Goal: Information Seeking & Learning: Learn about a topic

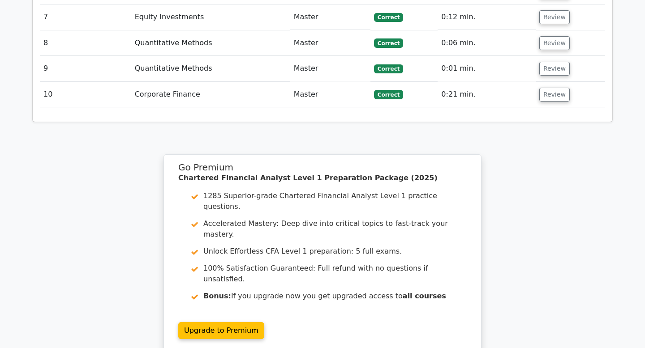
scroll to position [1405, 0]
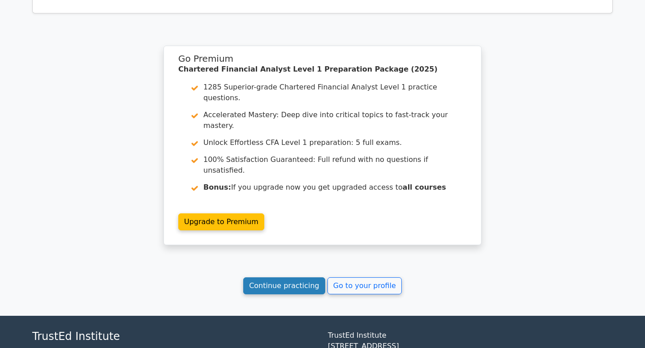
click at [291, 278] on link "Continue practicing" at bounding box center [284, 286] width 82 height 17
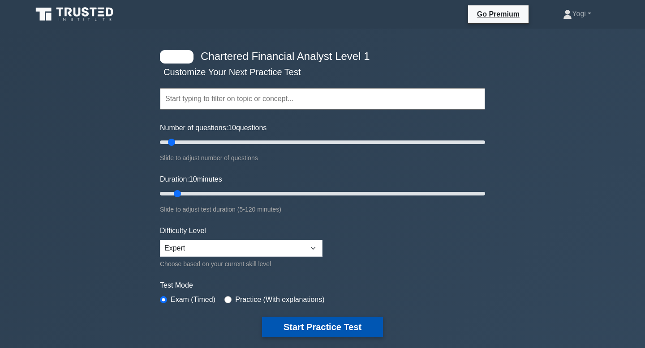
click at [323, 321] on button "Start Practice Test" at bounding box center [322, 327] width 121 height 21
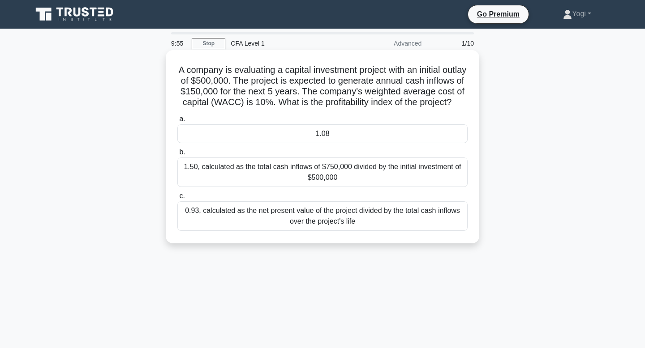
click at [341, 134] on div "1.08" at bounding box center [322, 134] width 290 height 19
click at [177, 122] on input "a. 1.08" at bounding box center [177, 119] width 0 height 6
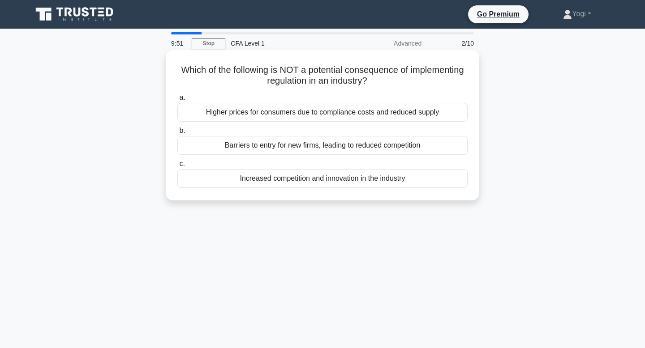
click at [349, 188] on div "Increased competition and innovation in the industry" at bounding box center [322, 178] width 290 height 19
click at [177, 167] on input "c. Increased competition and innovation in the industry" at bounding box center [177, 164] width 0 height 6
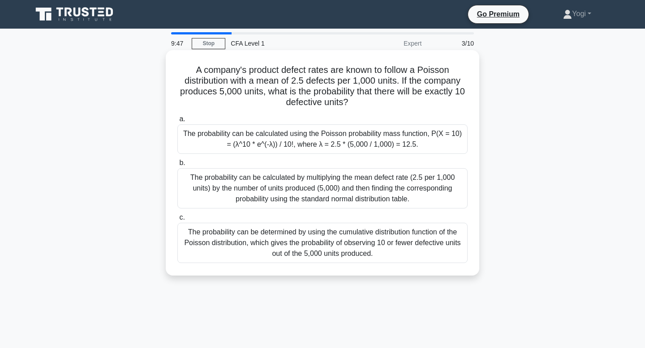
click at [342, 150] on div "The probability can be calculated using the Poisson probability mass function, …" at bounding box center [322, 140] width 290 height 30
click at [177, 122] on input "a. The probability can be calculated using the Poisson probability mass functio…" at bounding box center [177, 119] width 0 height 6
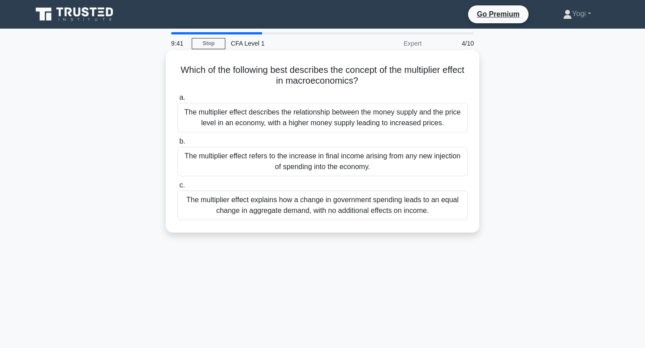
click at [348, 162] on div "The multiplier effect refers to the increase in final income arising from any n…" at bounding box center [322, 162] width 290 height 30
click at [177, 145] on input "b. The multiplier effect refers to the increase in final income arising from an…" at bounding box center [177, 142] width 0 height 6
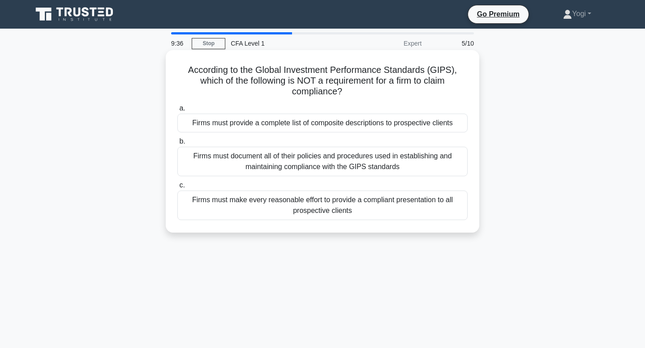
click at [351, 114] on div "Firms must provide a complete list of composite descriptions to prospective cli…" at bounding box center [322, 123] width 290 height 19
click at [177, 112] on input "a. Firms must provide a complete list of composite descriptions to prospective …" at bounding box center [177, 109] width 0 height 6
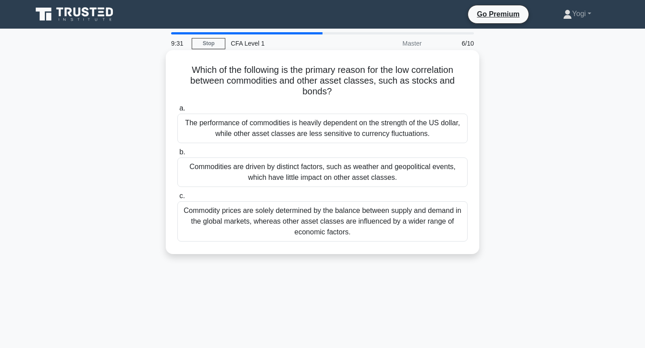
click at [346, 172] on div "Commodities are driven by distinct factors, such as weather and geopolitical ev…" at bounding box center [322, 173] width 290 height 30
click at [177, 155] on input "b. Commodities are driven by distinct factors, such as weather and geopolitical…" at bounding box center [177, 153] width 0 height 6
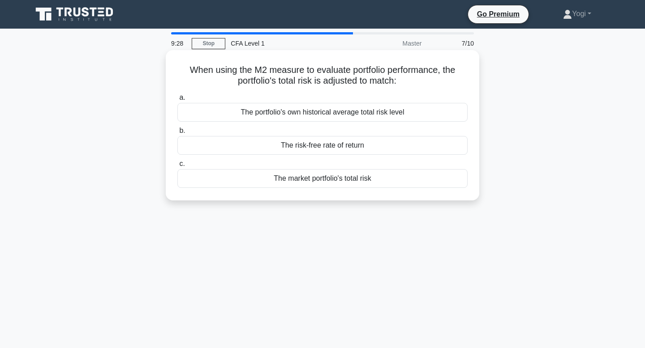
click at [353, 146] on div "The risk-free rate of return" at bounding box center [322, 145] width 290 height 19
click at [177, 134] on input "b. The risk-free rate of return" at bounding box center [177, 131] width 0 height 6
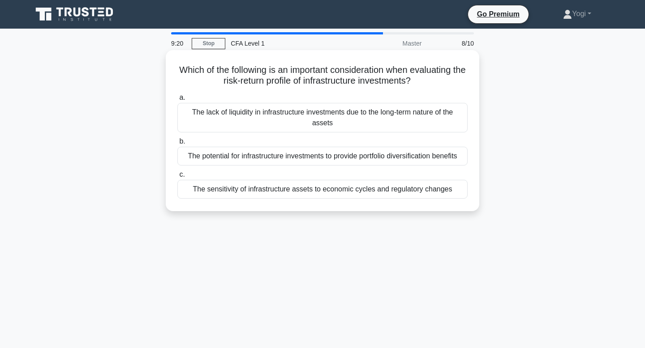
click at [352, 189] on div "The sensitivity of infrastructure assets to economic cycles and regulatory chan…" at bounding box center [322, 189] width 290 height 19
click at [177, 178] on input "c. The sensitivity of infrastructure assets to economic cycles and regulatory c…" at bounding box center [177, 175] width 0 height 6
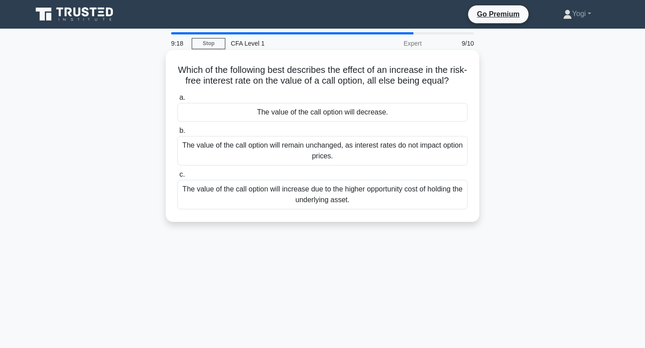
click at [358, 108] on div "The value of the call option will decrease." at bounding box center [322, 112] width 290 height 19
click at [177, 101] on input "a. The value of the call option will decrease." at bounding box center [177, 98] width 0 height 6
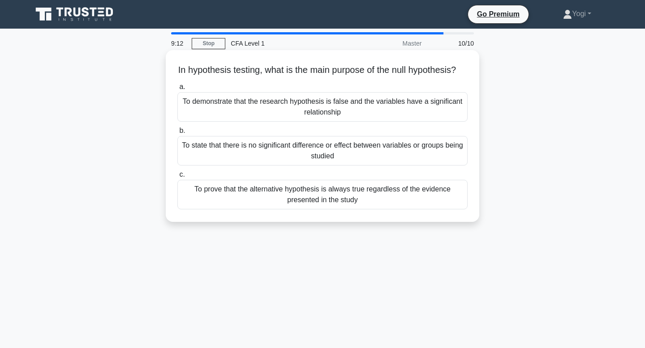
click at [353, 156] on div "To state that there is no significant difference or effect between variables or…" at bounding box center [322, 151] width 290 height 30
click at [177, 134] on input "b. To state that there is no significant difference or effect between variables…" at bounding box center [177, 131] width 0 height 6
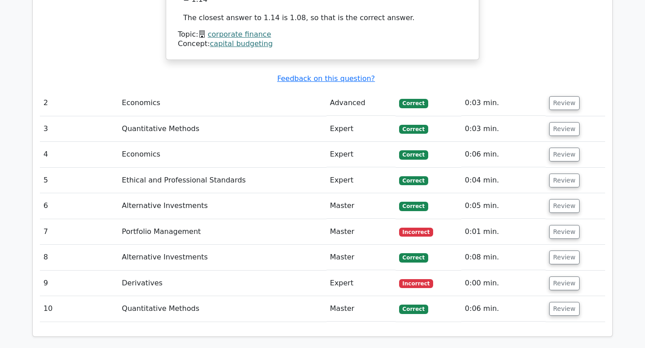
scroll to position [1150, 0]
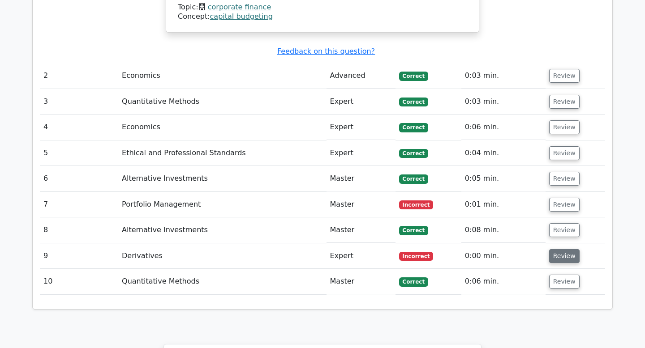
click at [565, 249] on button "Review" at bounding box center [564, 256] width 30 height 14
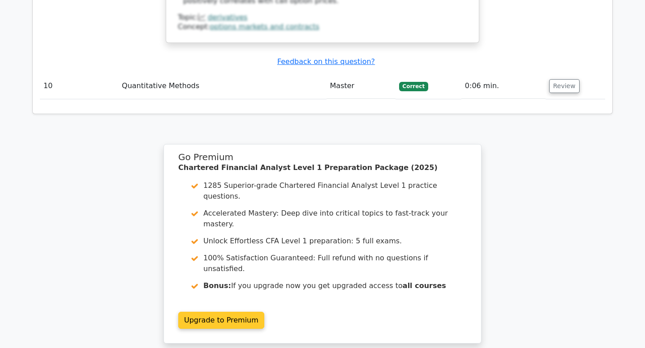
scroll to position [1800, 0]
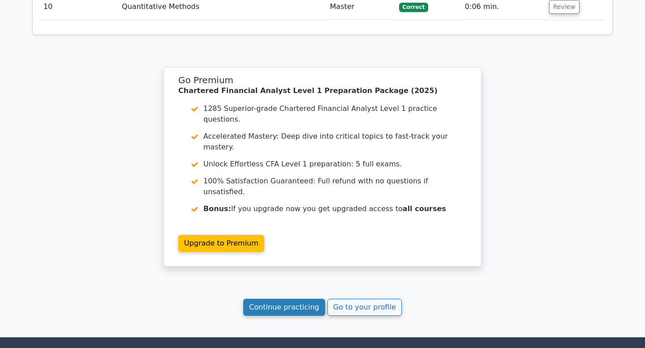
click at [298, 299] on link "Continue practicing" at bounding box center [284, 307] width 82 height 17
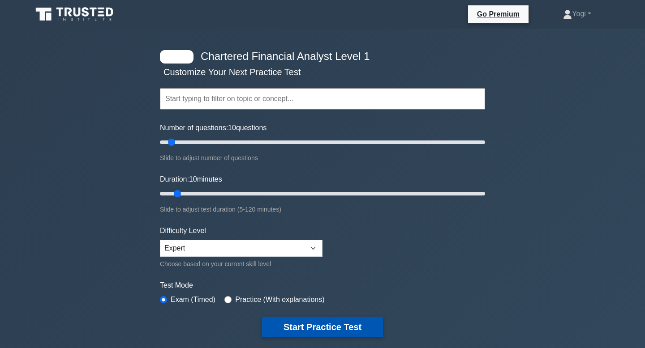
click at [320, 323] on button "Start Practice Test" at bounding box center [322, 327] width 121 height 21
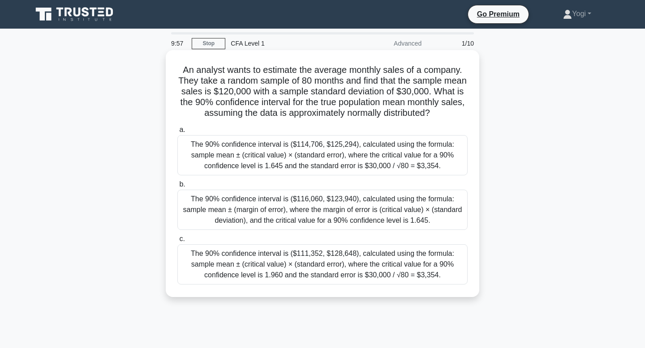
click at [333, 147] on div "The 90% confidence interval is ($114,706, $125,294), calculated using the formu…" at bounding box center [322, 155] width 290 height 40
click at [177, 133] on input "a. The 90% confidence interval is ($114,706, $125,294), calculated using the fo…" at bounding box center [177, 130] width 0 height 6
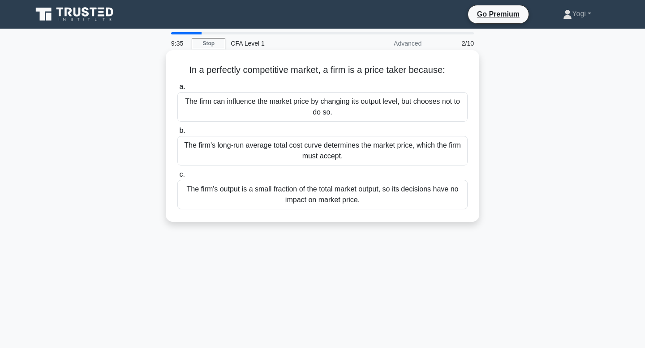
click at [337, 100] on div "The firm can influence the market price by changing its output level, but choos…" at bounding box center [322, 107] width 290 height 30
click at [177, 90] on input "a. The firm can influence the market price by changing its output level, but ch…" at bounding box center [177, 87] width 0 height 6
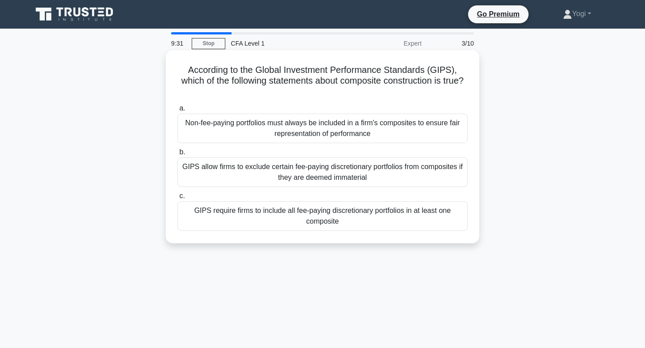
click at [335, 204] on div "GIPS require firms to include all fee-paying discretionary portfolios in at lea…" at bounding box center [322, 217] width 290 height 30
click at [177, 199] on input "c. GIPS require firms to include all fee-paying discretionary portfolios in at …" at bounding box center [177, 196] width 0 height 6
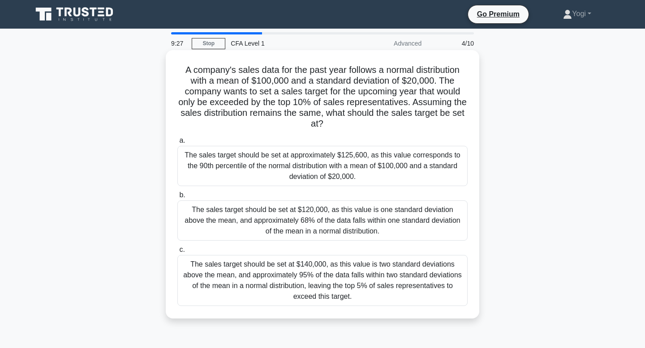
click at [350, 169] on div "The sales target should be set at approximately $125,600, as this value corresp…" at bounding box center [322, 166] width 290 height 40
click at [177, 144] on input "a. The sales target should be set at approximately $125,600, as this value corr…" at bounding box center [177, 141] width 0 height 6
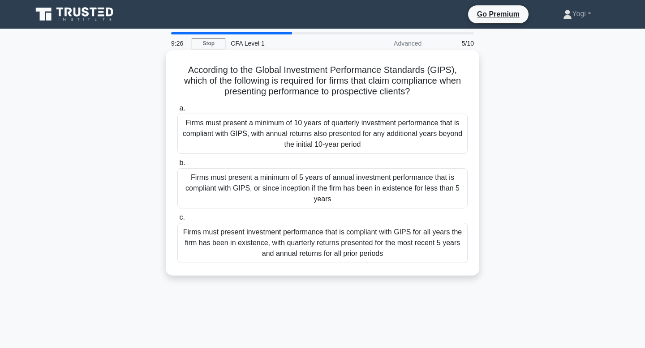
click at [349, 189] on div "Firms must present a minimum of 5 years of annual investment performance that i…" at bounding box center [322, 188] width 290 height 40
click at [177, 166] on input "b. Firms must present a minimum of 5 years of annual investment performance tha…" at bounding box center [177, 163] width 0 height 6
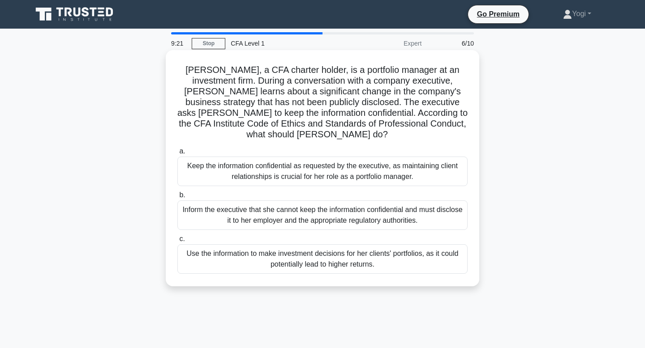
click at [349, 202] on div "Inform the executive that she cannot keep the information confidential and must…" at bounding box center [322, 216] width 290 height 30
click at [177, 198] on input "b. Inform the executive that she cannot keep the information confidential and m…" at bounding box center [177, 196] width 0 height 6
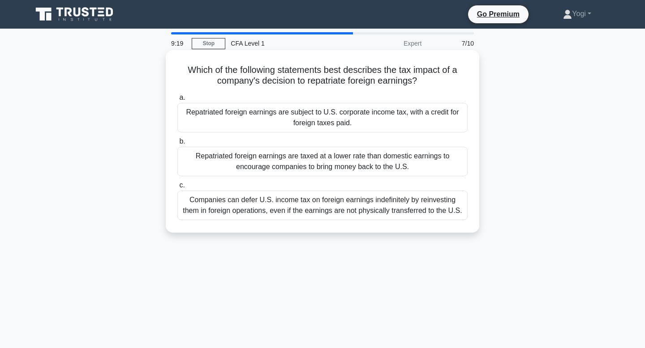
click at [351, 121] on div "Repatriated foreign earnings are subject to U.S. corporate income tax, with a c…" at bounding box center [322, 118] width 290 height 30
click at [177, 101] on input "a. Repatriated foreign earnings are subject to U.S. corporate income tax, with …" at bounding box center [177, 98] width 0 height 6
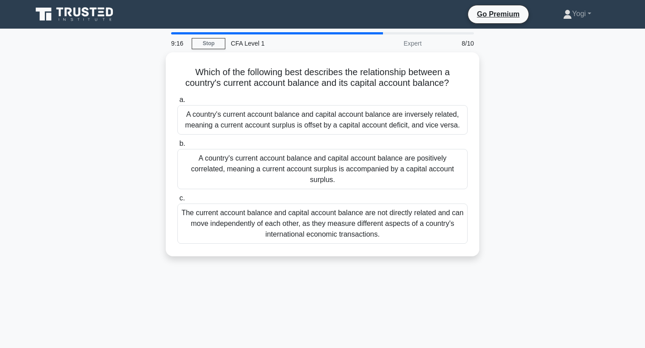
click at [351, 121] on div "A country's current account balance and capital account balance are inversely r…" at bounding box center [322, 120] width 290 height 30
click at [177, 103] on input "a. A country's current account balance and capital account balance are inversel…" at bounding box center [177, 100] width 0 height 6
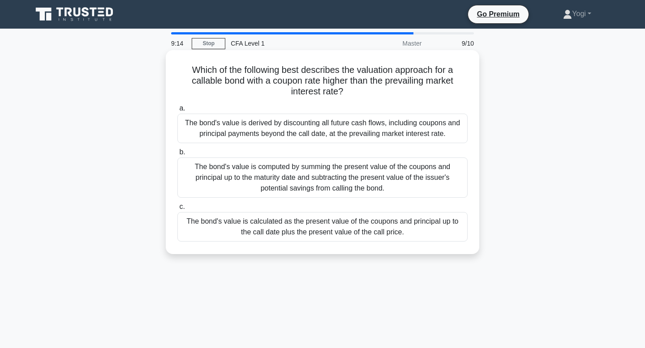
click at [349, 226] on div "The bond's value is calculated as the present value of the coupons and principa…" at bounding box center [322, 227] width 290 height 30
click at [177, 210] on input "c. The bond's value is calculated as the present value of the coupons and princ…" at bounding box center [177, 207] width 0 height 6
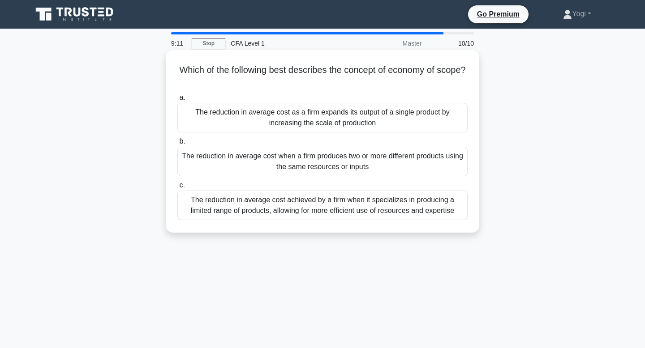
click at [368, 125] on div "The reduction in average cost as a firm expands its output of a single product …" at bounding box center [322, 118] width 290 height 30
click at [177, 101] on input "a. The reduction in average cost as a firm expands its output of a single produ…" at bounding box center [177, 98] width 0 height 6
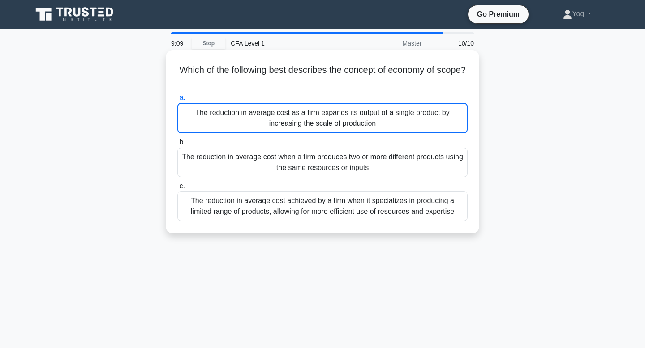
scroll to position [20, 0]
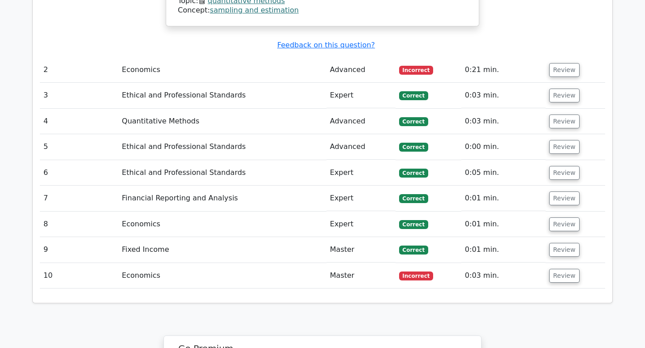
scroll to position [1201, 0]
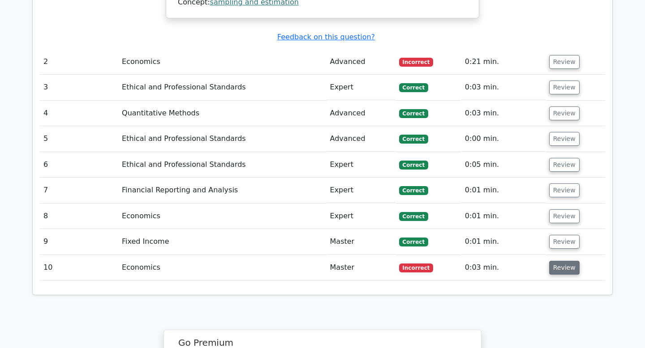
click at [554, 261] on button "Review" at bounding box center [564, 268] width 30 height 14
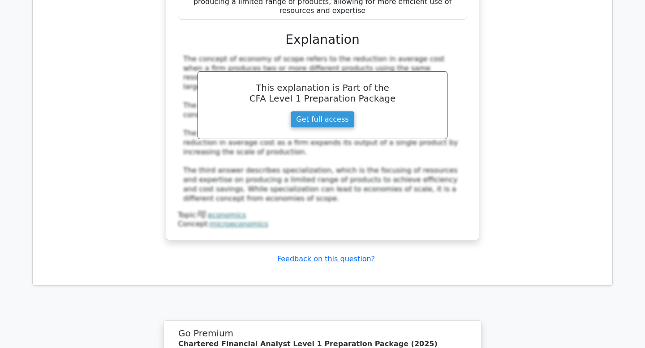
scroll to position [1836, 0]
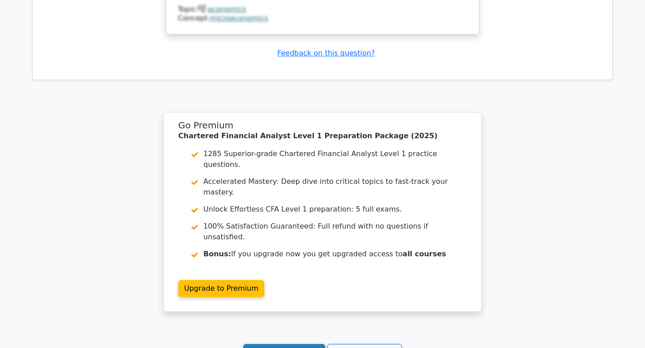
click at [302, 344] on link "Continue practicing" at bounding box center [284, 352] width 82 height 17
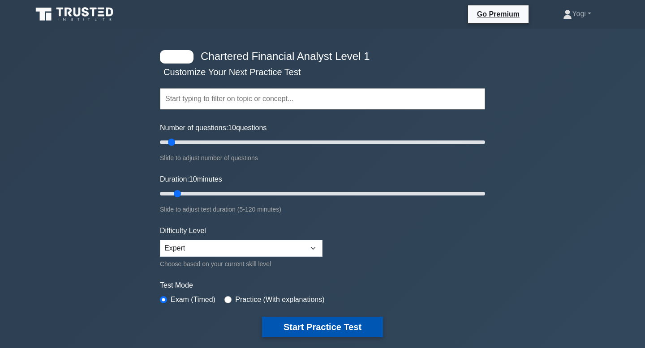
click at [341, 327] on button "Start Practice Test" at bounding box center [322, 327] width 121 height 21
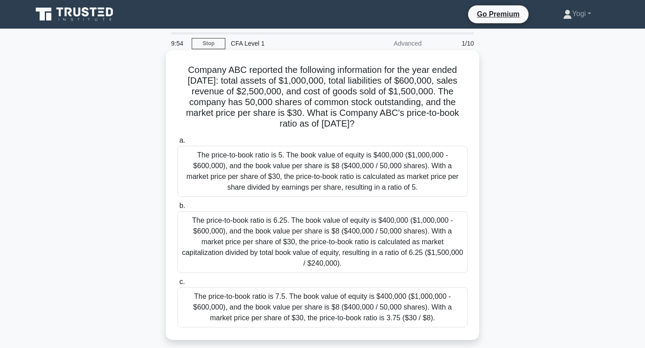
click at [337, 164] on div "The price-to-book ratio is 5. The book value of equity is $400,000 ($1,000,000 …" at bounding box center [322, 171] width 290 height 51
click at [177, 144] on input "a. The price-to-book ratio is 5. The book value of equity is $400,000 ($1,000,0…" at bounding box center [177, 141] width 0 height 6
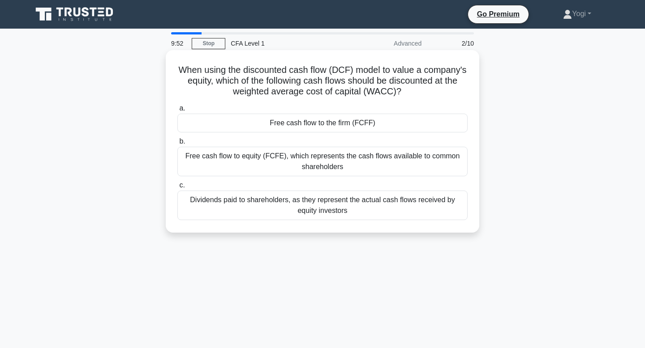
click at [347, 125] on div "Free cash flow to the firm (FCFF)" at bounding box center [322, 123] width 290 height 19
click at [177, 112] on input "a. Free cash flow to the firm (FCFF)" at bounding box center [177, 109] width 0 height 6
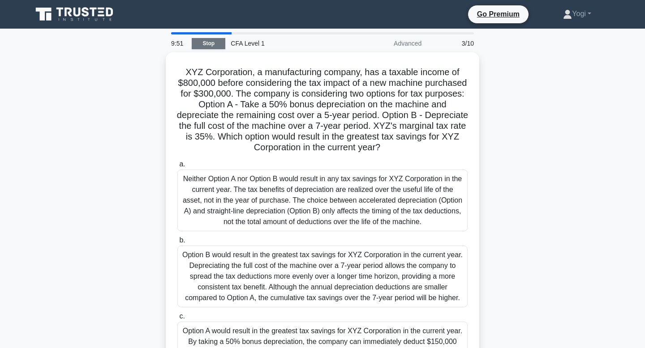
click at [207, 43] on link "Stop" at bounding box center [209, 43] width 34 height 11
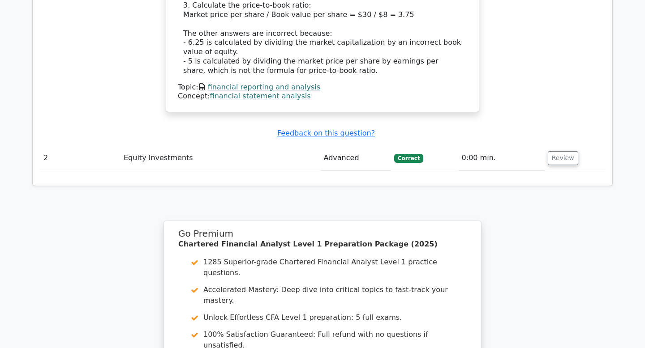
scroll to position [1249, 0]
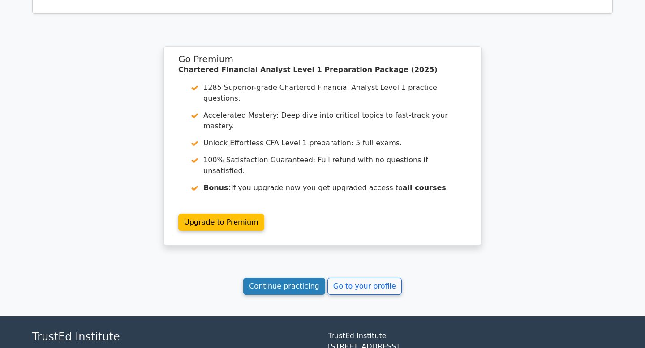
click at [278, 278] on link "Continue practicing" at bounding box center [284, 286] width 82 height 17
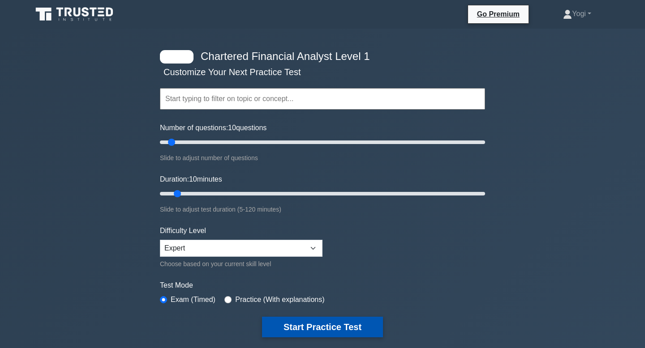
click at [326, 331] on button "Start Practice Test" at bounding box center [322, 327] width 121 height 21
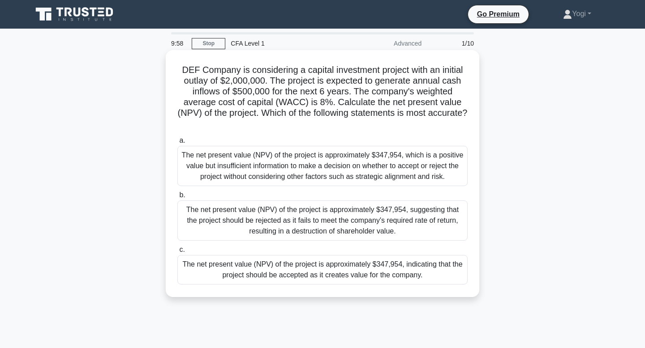
click at [337, 273] on div "The net present value (NPV) of the project is approximately $347,954, indicatin…" at bounding box center [322, 270] width 290 height 30
click at [177, 253] on input "c. The net present value (NPV) of the project is approximately $347,954, indica…" at bounding box center [177, 250] width 0 height 6
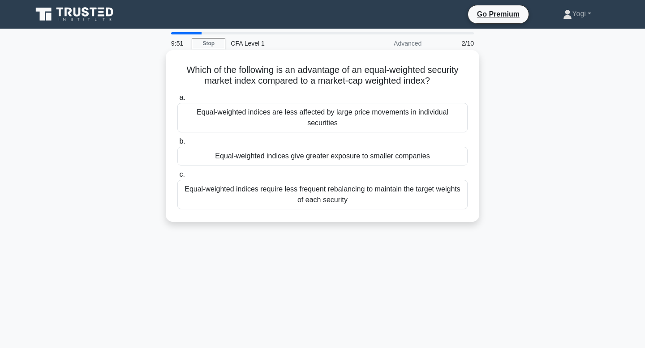
click at [347, 148] on div "Equal-weighted indices give greater exposure to smaller companies" at bounding box center [322, 156] width 290 height 19
click at [177, 145] on input "b. Equal-weighted indices give greater exposure to smaller companies" at bounding box center [177, 142] width 0 height 6
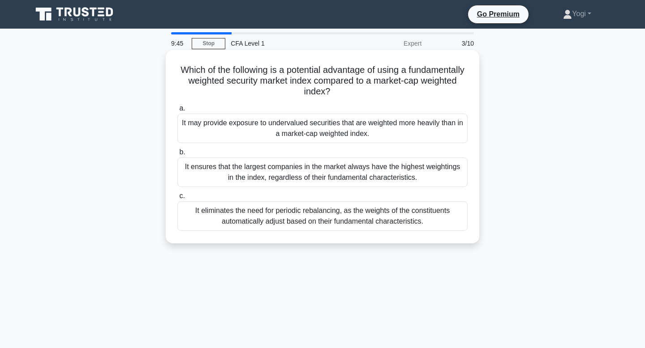
click at [302, 135] on div "It may provide exposure to undervalued securities that are weighted more heavil…" at bounding box center [322, 129] width 290 height 30
click at [177, 112] on input "a. It may provide exposure to undervalued securities that are weighted more hea…" at bounding box center [177, 109] width 0 height 6
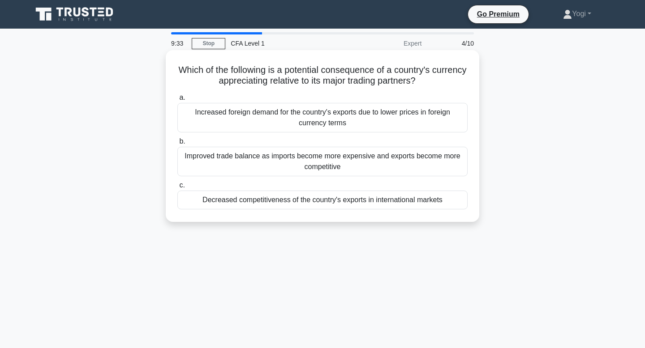
click at [297, 197] on div "Decreased competitiveness of the country's exports in international markets" at bounding box center [322, 200] width 290 height 19
click at [177, 189] on input "c. Decreased competitiveness of the country's exports in international markets" at bounding box center [177, 186] width 0 height 6
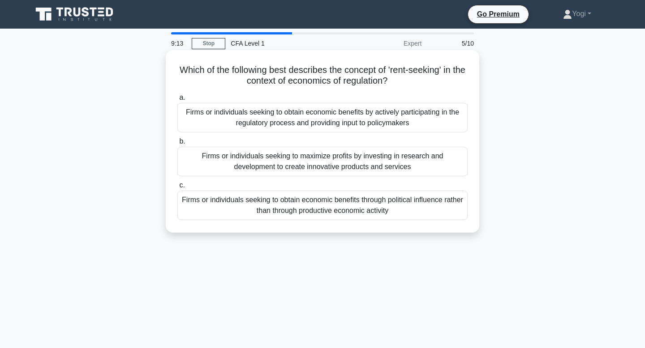
click at [314, 116] on div "Firms or individuals seeking to obtain economic benefits by actively participat…" at bounding box center [322, 118] width 290 height 30
click at [177, 101] on input "a. Firms or individuals seeking to obtain economic benefits by actively partici…" at bounding box center [177, 98] width 0 height 6
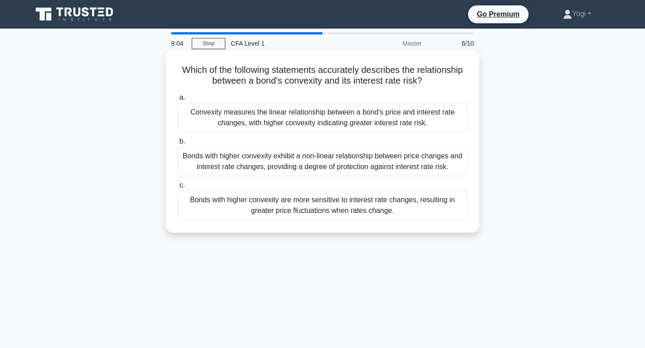
click at [315, 202] on div "Bonds with higher convexity are more sensitive to interest rate changes, result…" at bounding box center [322, 206] width 290 height 30
click at [177, 189] on input "c. Bonds with higher convexity are more sensitive to interest rate changes, res…" at bounding box center [177, 186] width 0 height 6
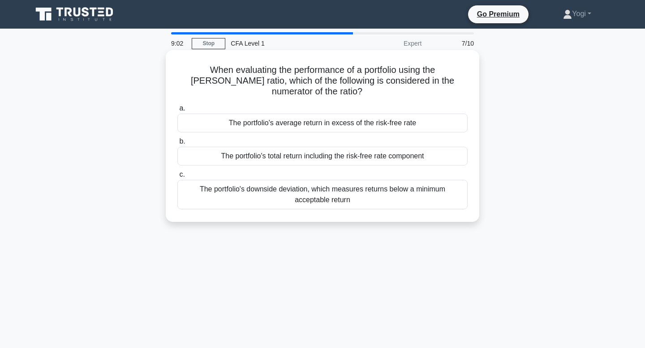
click at [333, 120] on div "The portfolio's average return in excess of the risk-free rate" at bounding box center [322, 123] width 290 height 19
click at [177, 112] on input "a. The portfolio's average return in excess of the risk-free rate" at bounding box center [177, 109] width 0 height 6
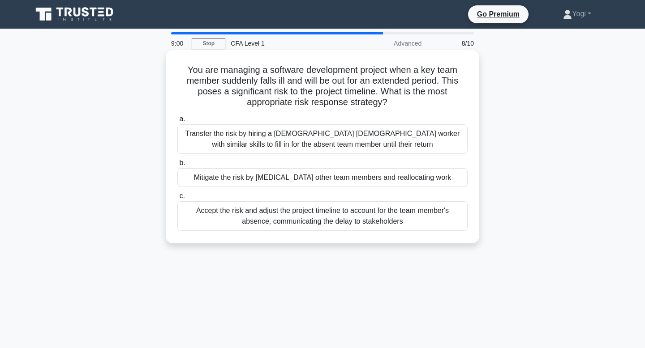
click at [327, 178] on div "Mitigate the risk by cross-training other team members and reallocating work" at bounding box center [322, 177] width 290 height 19
click at [177, 166] on input "b. Mitigate the risk by cross-training other team members and reallocating work" at bounding box center [177, 163] width 0 height 6
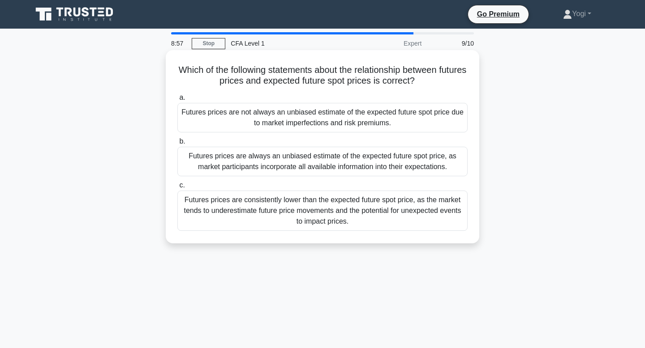
click at [339, 121] on div "Futures prices are not always an unbiased estimate of the expected future spot …" at bounding box center [322, 118] width 290 height 30
click at [177, 101] on input "a. Futures prices are not always an unbiased estimate of the expected future sp…" at bounding box center [177, 98] width 0 height 6
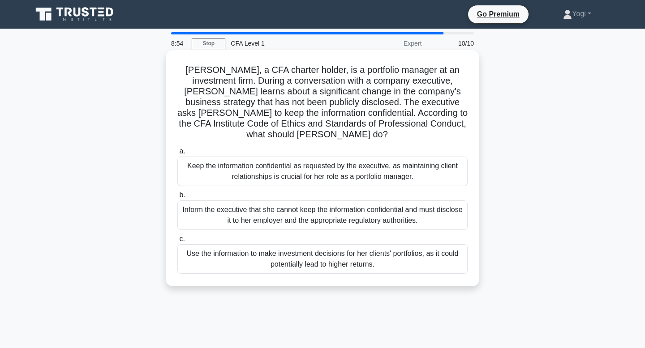
click at [332, 210] on div "Inform the executive that she cannot keep the information confidential and must…" at bounding box center [322, 216] width 290 height 30
click at [177, 198] on input "b. Inform the executive that she cannot keep the information confidential and m…" at bounding box center [177, 196] width 0 height 6
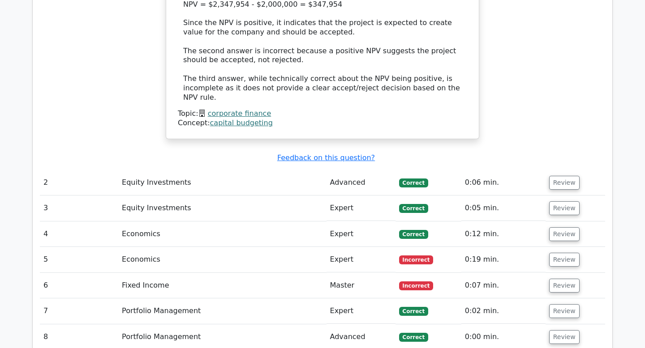
scroll to position [1270, 0]
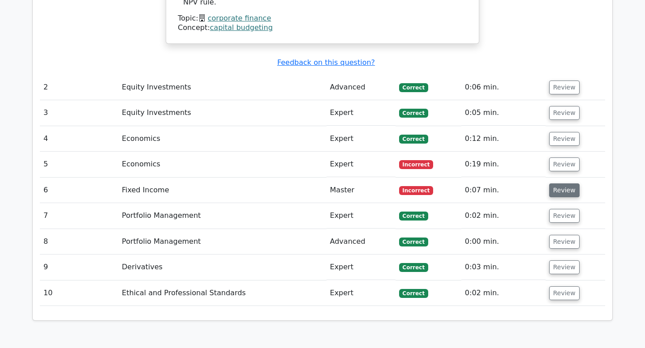
click at [556, 184] on button "Review" at bounding box center [564, 191] width 30 height 14
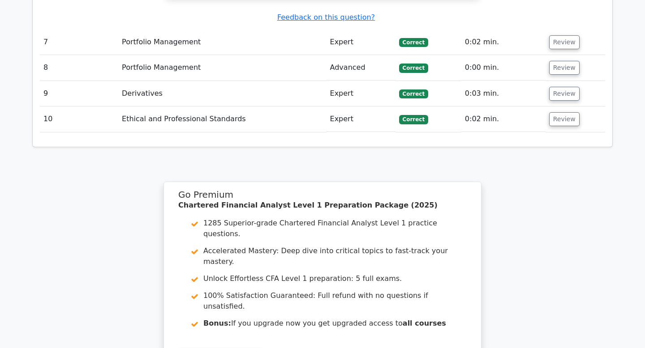
scroll to position [1961, 0]
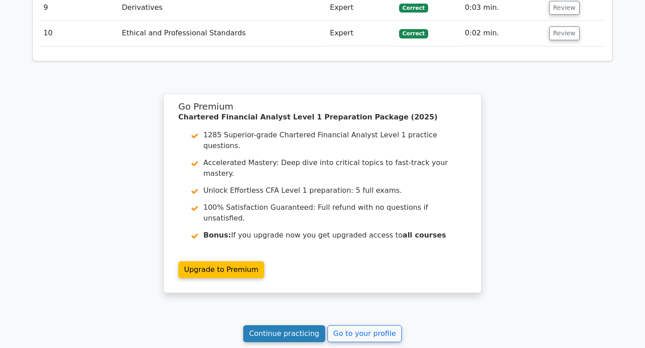
click at [300, 326] on link "Continue practicing" at bounding box center [284, 334] width 82 height 17
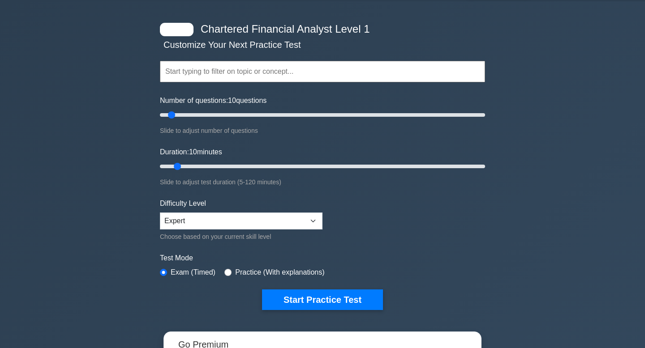
scroll to position [36, 0]
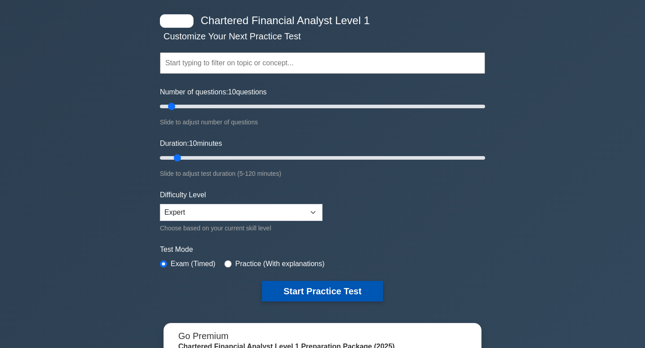
click at [298, 292] on button "Start Practice Test" at bounding box center [322, 291] width 121 height 21
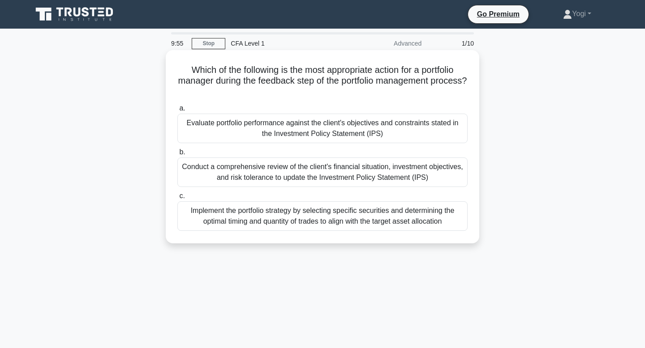
click at [323, 132] on div "Evaluate portfolio performance against the client's objectives and constraints …" at bounding box center [322, 129] width 290 height 30
click at [177, 112] on input "a. Evaluate portfolio performance against the client's objectives and constrain…" at bounding box center [177, 109] width 0 height 6
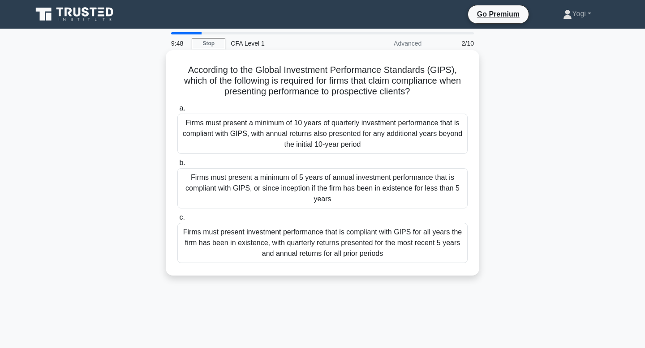
click at [324, 185] on div "Firms must present a minimum of 5 years of annual investment performance that i…" at bounding box center [322, 188] width 290 height 40
click at [177, 166] on input "b. Firms must present a minimum of 5 years of annual investment performance tha…" at bounding box center [177, 163] width 0 height 6
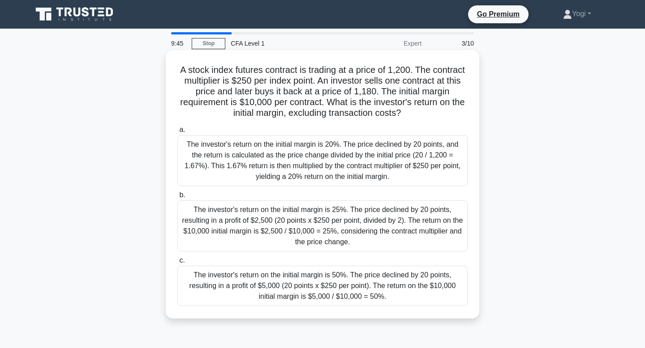
click at [335, 289] on div "The investor's return on the initial margin is 50%. The price declined by 20 po…" at bounding box center [322, 286] width 290 height 40
click at [177, 264] on input "c. The investor's return on the initial margin is 50%. The price declined by 20…" at bounding box center [177, 261] width 0 height 6
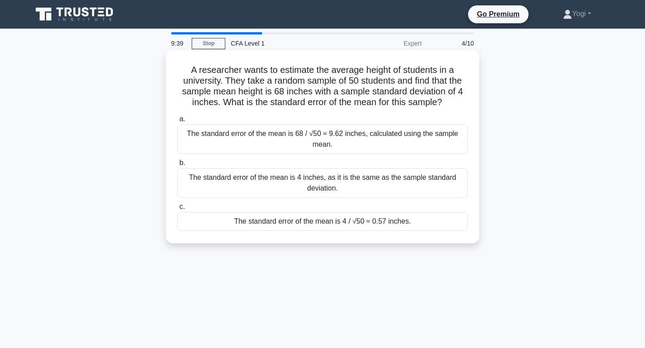
click at [348, 223] on div "The standard error of the mean is 4 / √50 ≈ 0.57 inches." at bounding box center [322, 221] width 290 height 19
click at [177, 210] on input "c. The standard error of the mean is 4 / √50 ≈ 0.57 inches." at bounding box center [177, 207] width 0 height 6
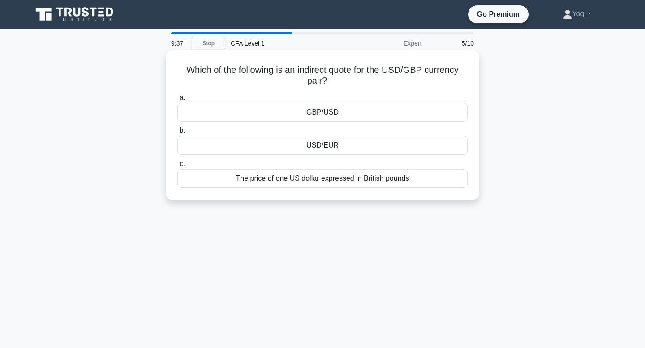
click at [350, 110] on div "GBP/USD" at bounding box center [322, 112] width 290 height 19
click at [177, 101] on input "a. GBP/USD" at bounding box center [177, 98] width 0 height 6
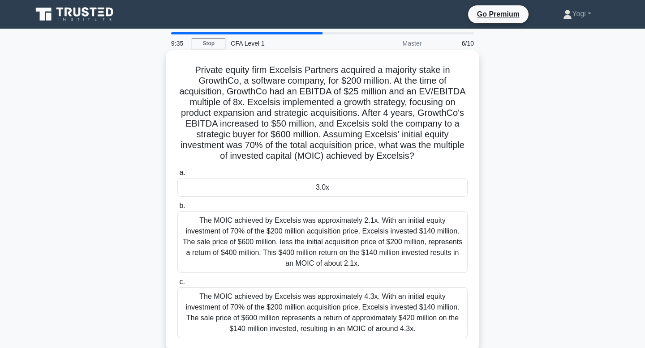
click at [345, 193] on div "3.0x" at bounding box center [322, 187] width 290 height 19
click at [177, 176] on input "a. 3.0x" at bounding box center [177, 173] width 0 height 6
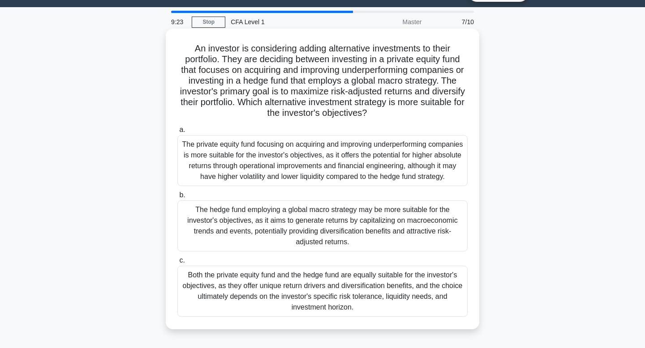
scroll to position [22, 0]
click at [296, 218] on div "The hedge fund employing a global macro strategy may be more suitable for the i…" at bounding box center [322, 225] width 290 height 51
click at [177, 198] on input "b. The hedge fund employing a global macro strategy may be more suitable for th…" at bounding box center [177, 195] width 0 height 6
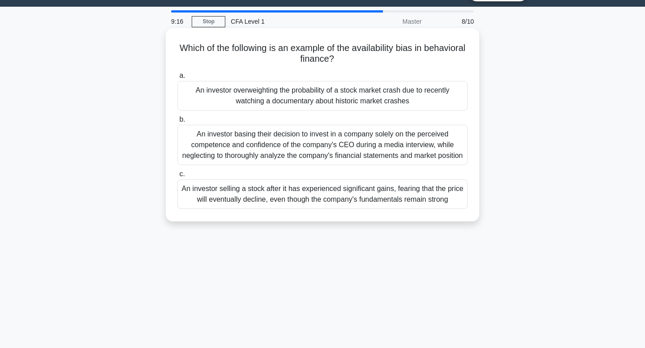
scroll to position [0, 0]
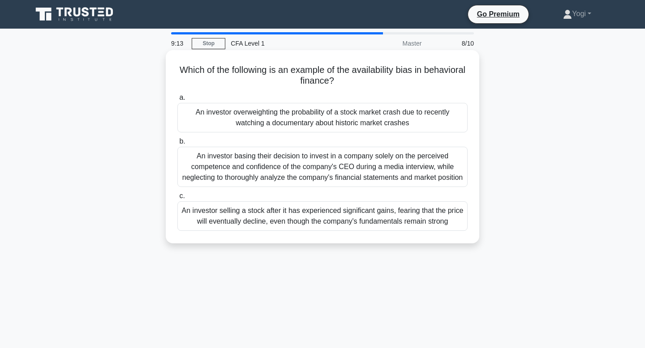
click at [309, 124] on div "An investor overweighting the probability of a stock market crash due to recent…" at bounding box center [322, 118] width 290 height 30
click at [177, 101] on input "a. An investor overweighting the probability of a stock market crash due to rec…" at bounding box center [177, 98] width 0 height 6
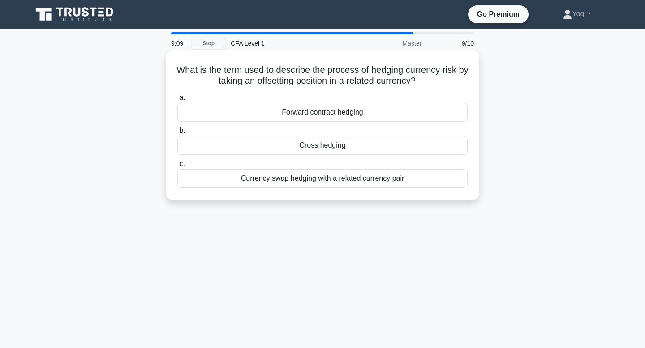
click at [316, 149] on div "Cross hedging" at bounding box center [322, 145] width 290 height 19
click at [177, 134] on input "b. Cross hedging" at bounding box center [177, 131] width 0 height 6
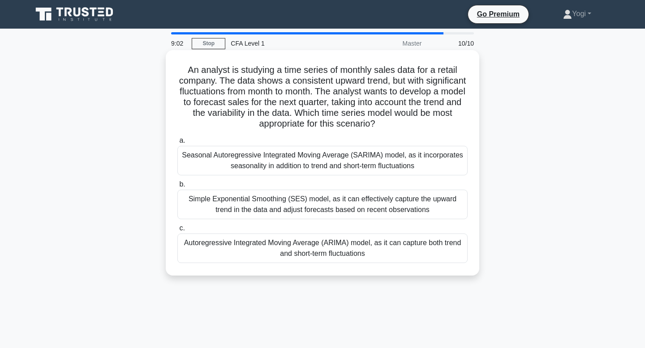
click at [315, 255] on div "Autoregressive Integrated Moving Average (ARIMA) model, as it can capture both …" at bounding box center [322, 249] width 290 height 30
click at [177, 232] on input "c. Autoregressive Integrated Moving Average (ARIMA) model, as it can capture bo…" at bounding box center [177, 229] width 0 height 6
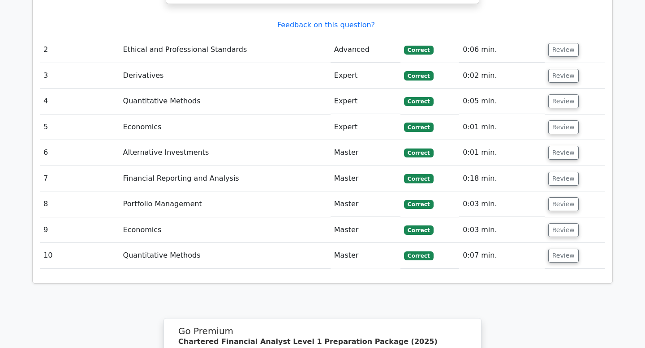
scroll to position [1105, 0]
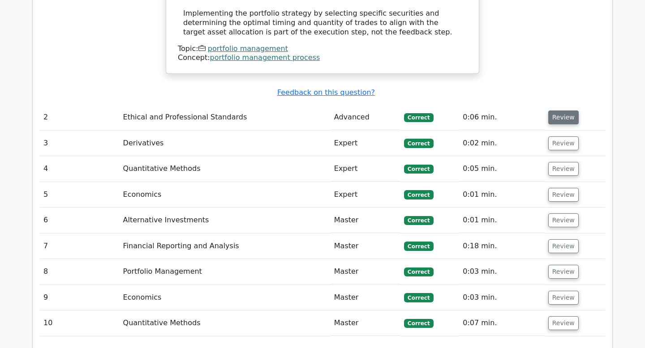
click at [564, 111] on button "Review" at bounding box center [563, 118] width 30 height 14
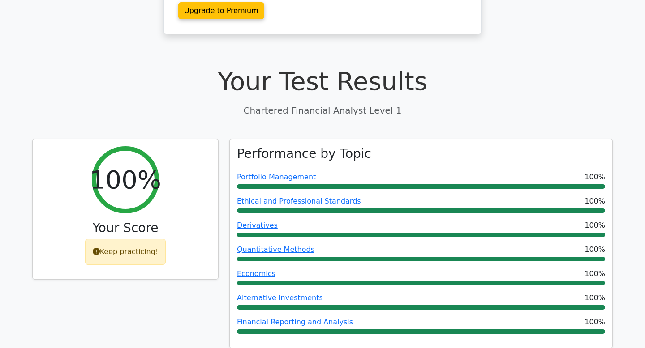
scroll to position [202, 0]
